Goal: Task Accomplishment & Management: Manage account settings

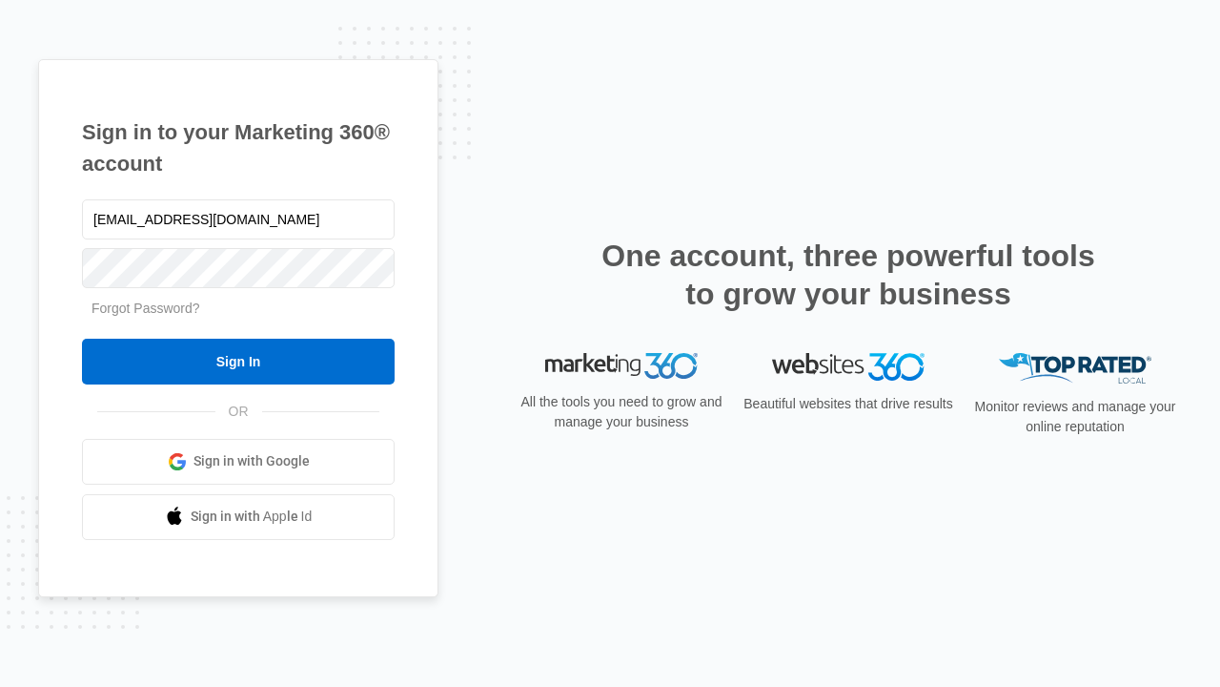
type input "[EMAIL_ADDRESS][DOMAIN_NAME]"
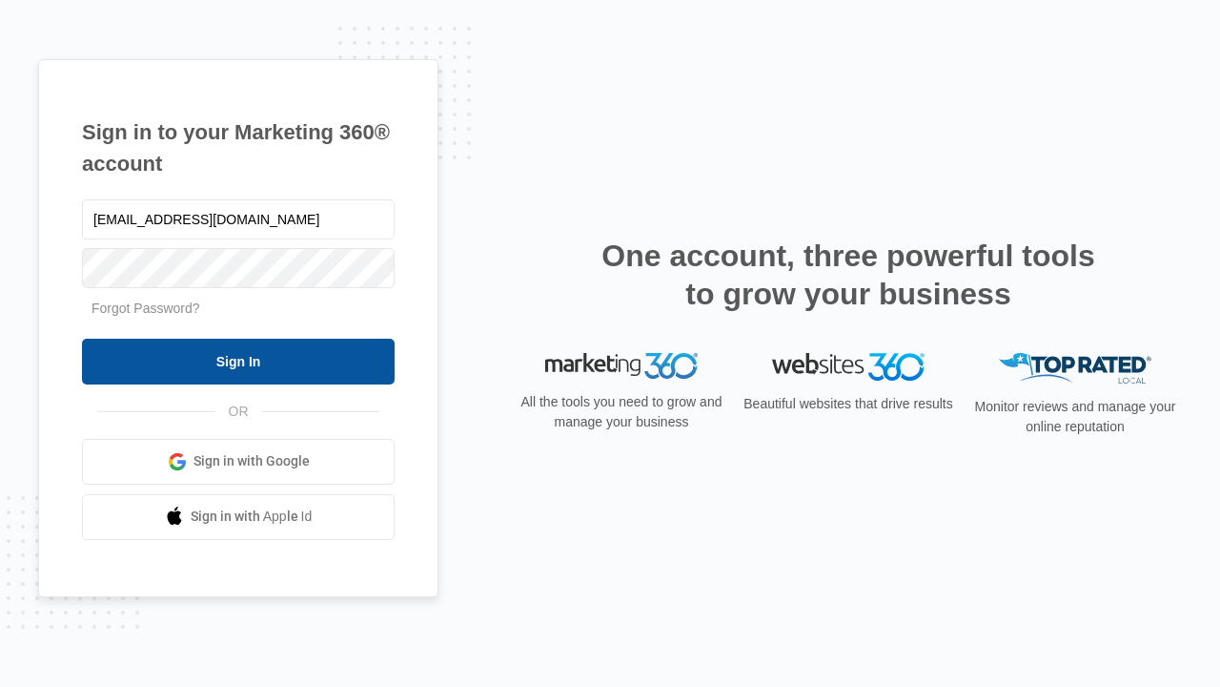
click at [238, 360] on input "Sign In" at bounding box center [238, 361] width 313 height 46
